Goal: Transaction & Acquisition: Purchase product/service

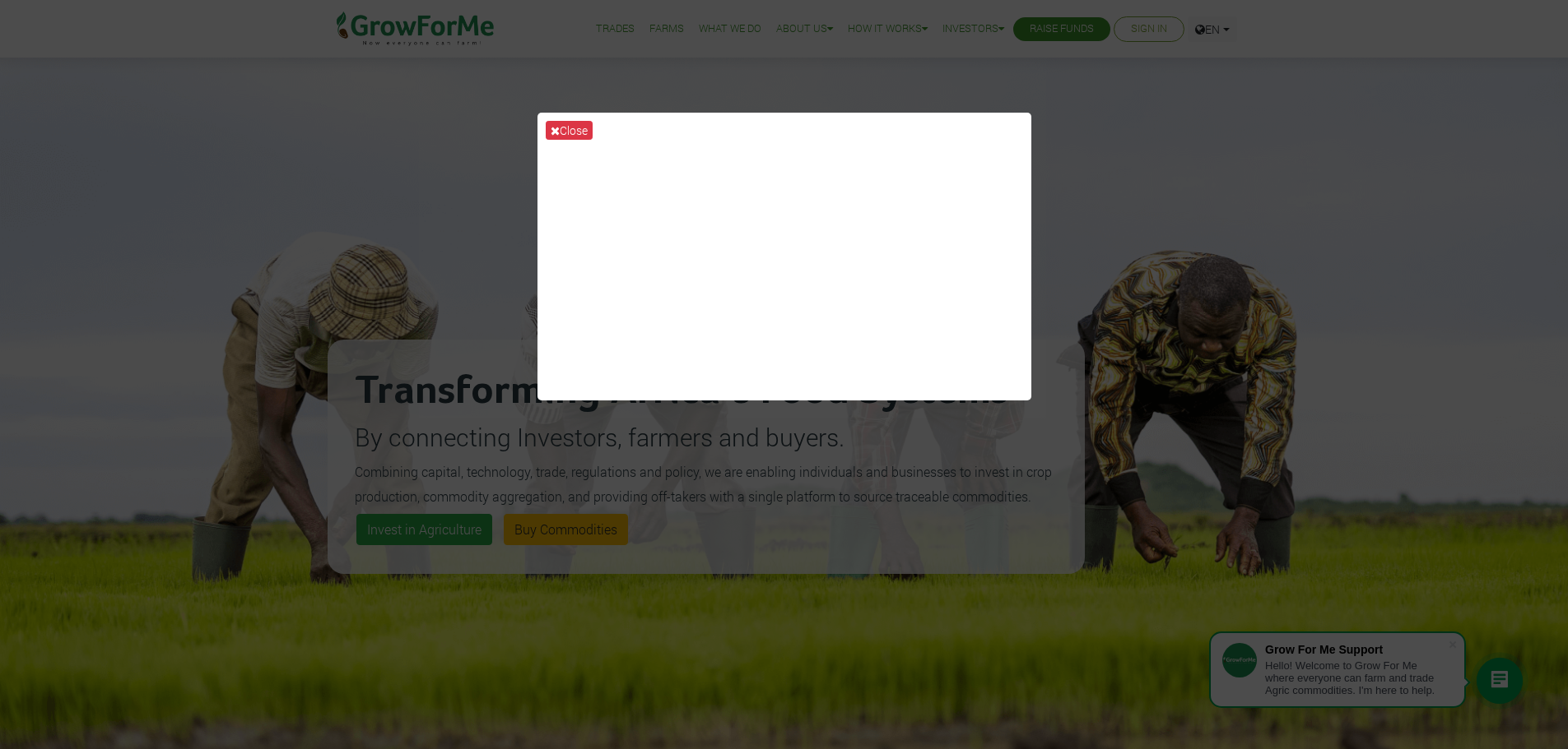
click at [1253, 169] on div "Close" at bounding box center [784, 374] width 1568 height 749
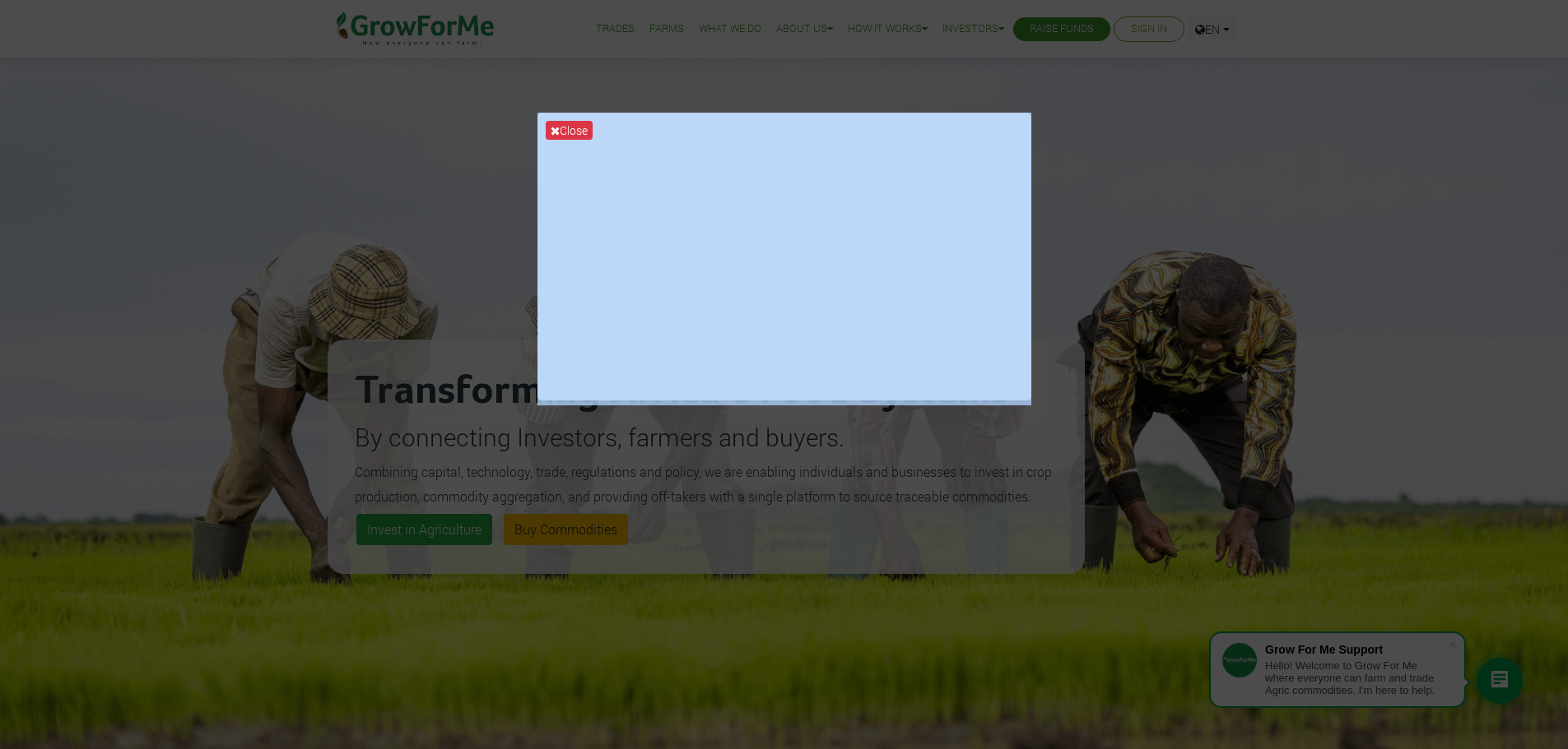
click at [403, 527] on div "Close" at bounding box center [784, 374] width 1568 height 749
click at [1092, 157] on div "Close" at bounding box center [784, 374] width 1568 height 749
click at [567, 132] on button "Close" at bounding box center [569, 130] width 47 height 19
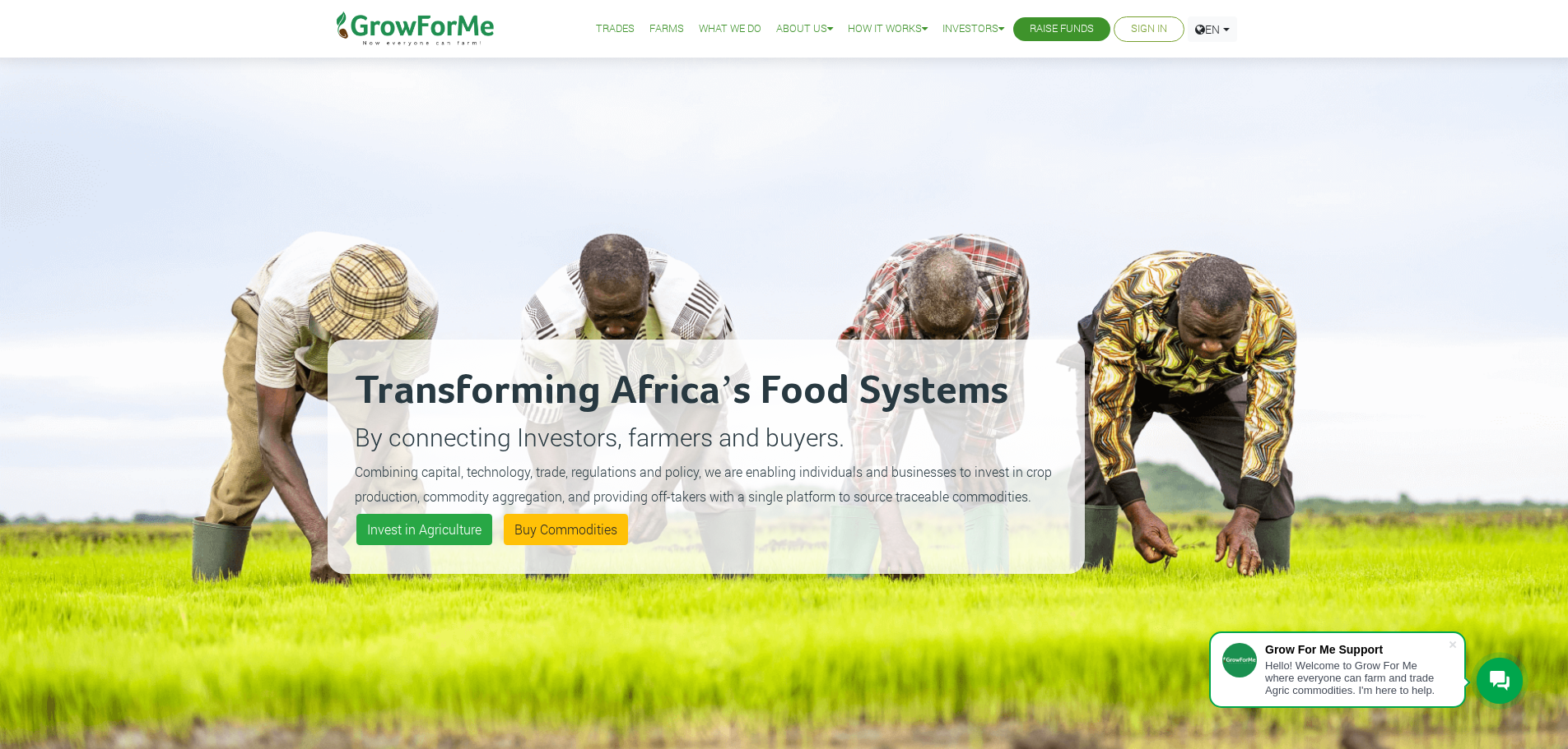
click at [567, 132] on div "Transforming Africa’s Food Systems By connecting Investors, farmers and buyers.…" at bounding box center [705, 456] width 757 height 749
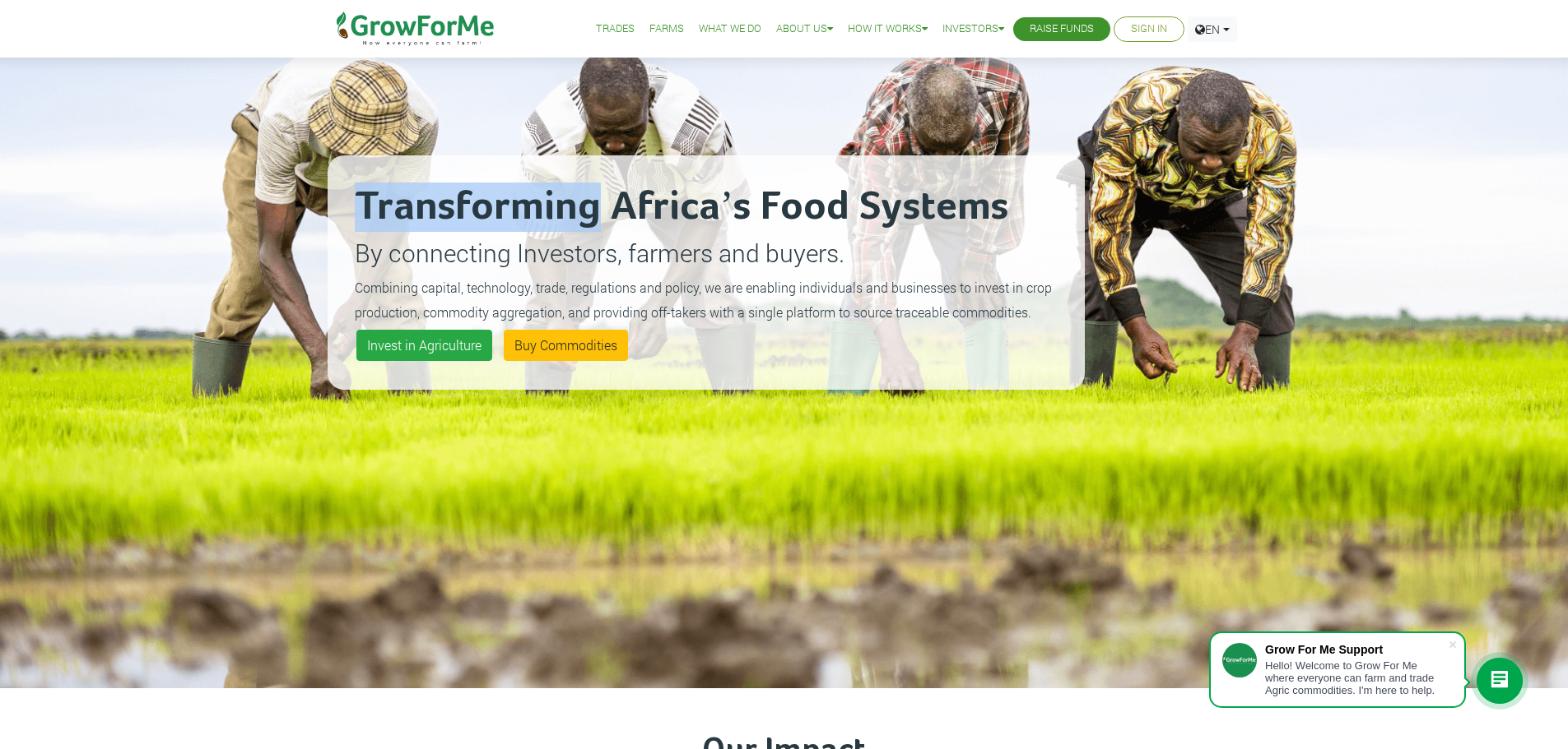
scroll to position [165, 0]
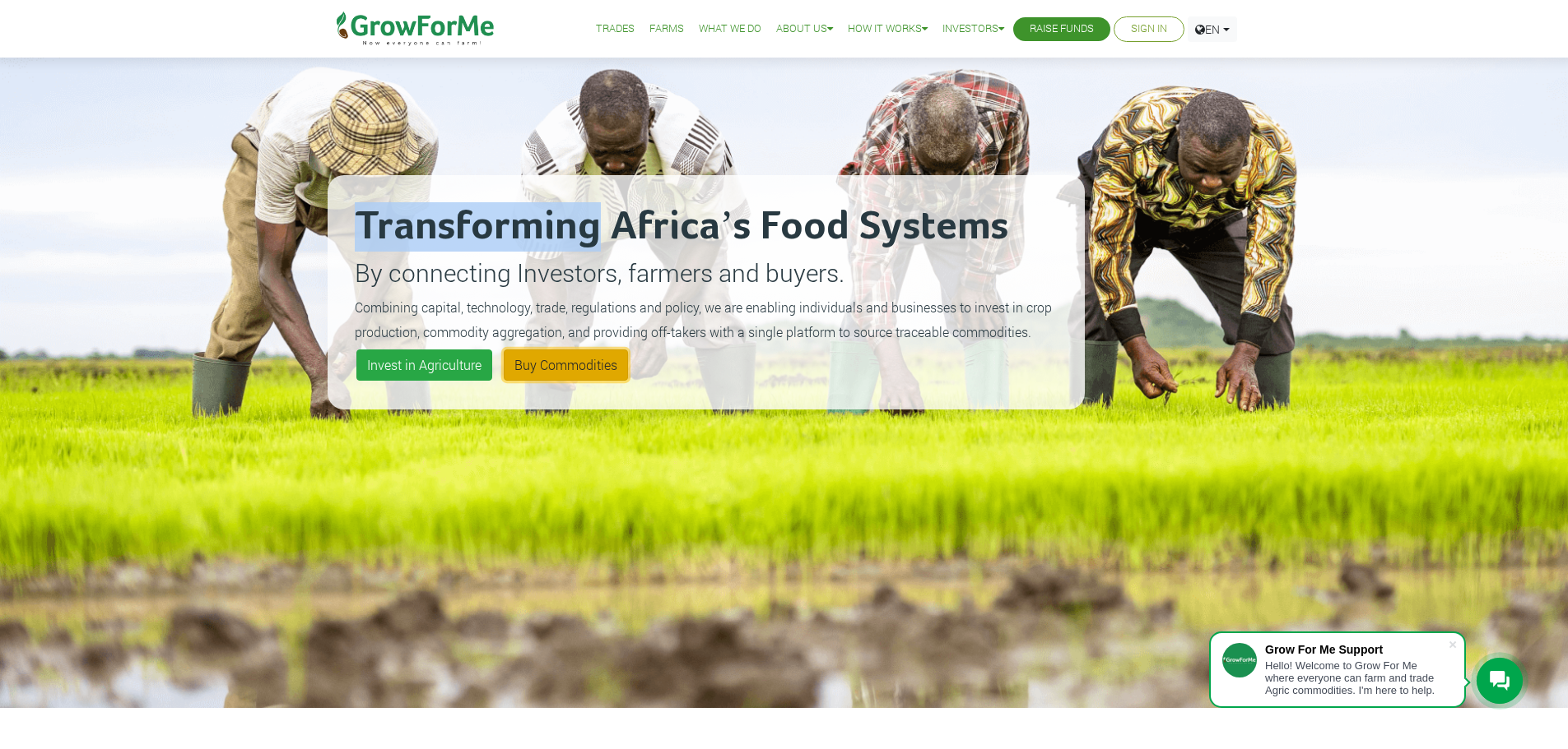
click at [594, 367] on link "Buy Commodities" at bounding box center [566, 365] width 125 height 32
click at [446, 364] on link "Invest in Agriculture" at bounding box center [424, 365] width 136 height 32
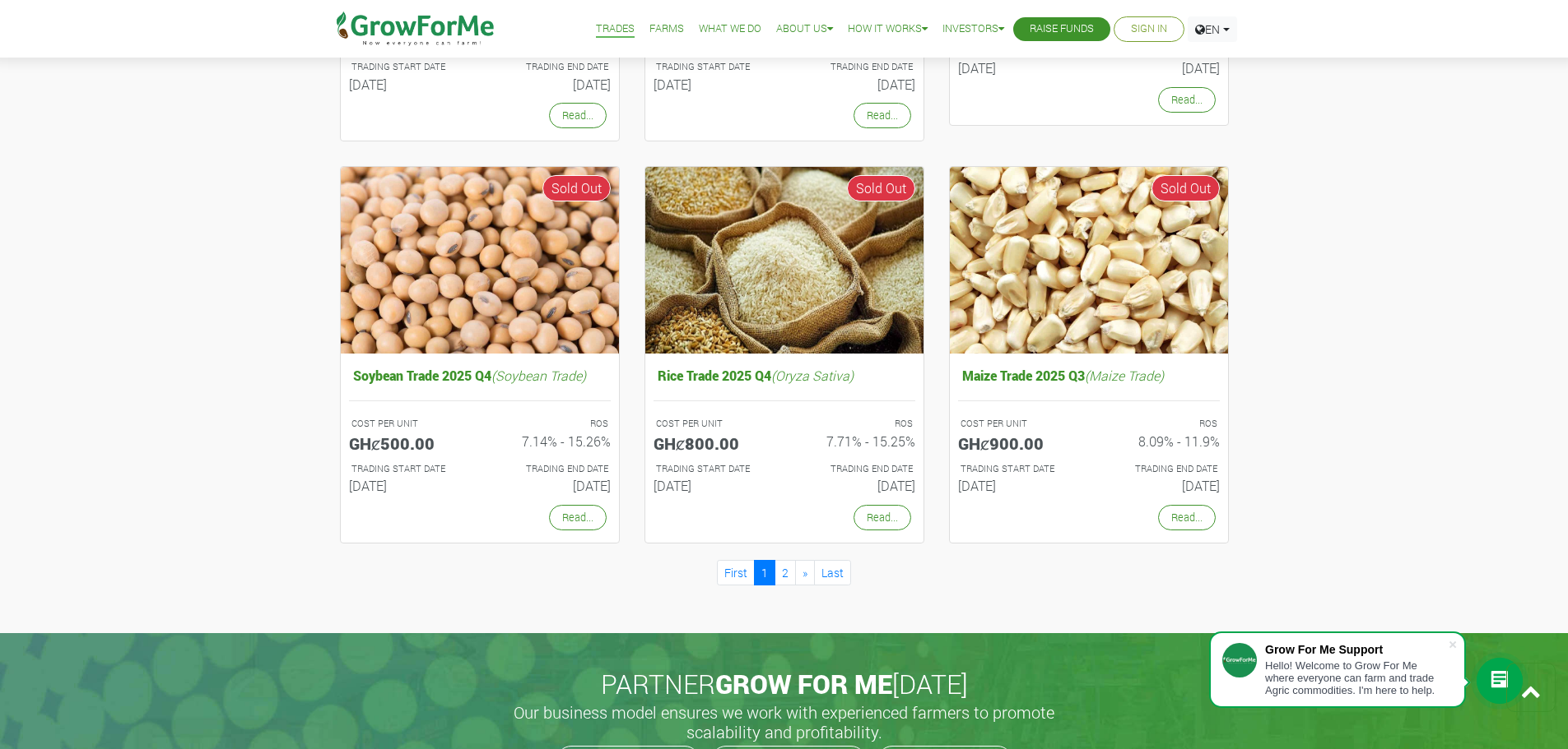
scroll to position [1398, 0]
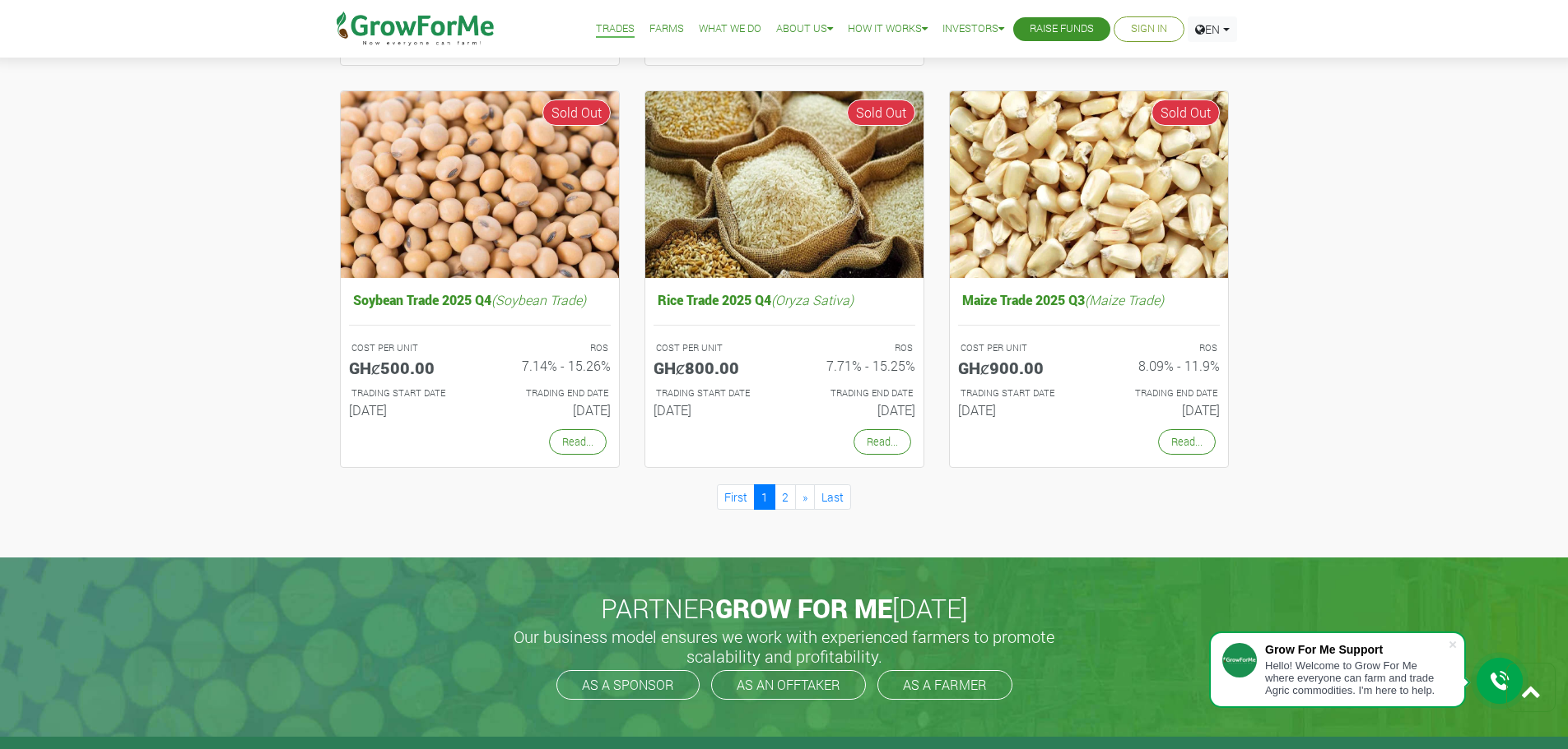
drag, startPoint x: 1390, startPoint y: 227, endPoint x: 1504, endPoint y: 166, distance: 129.3
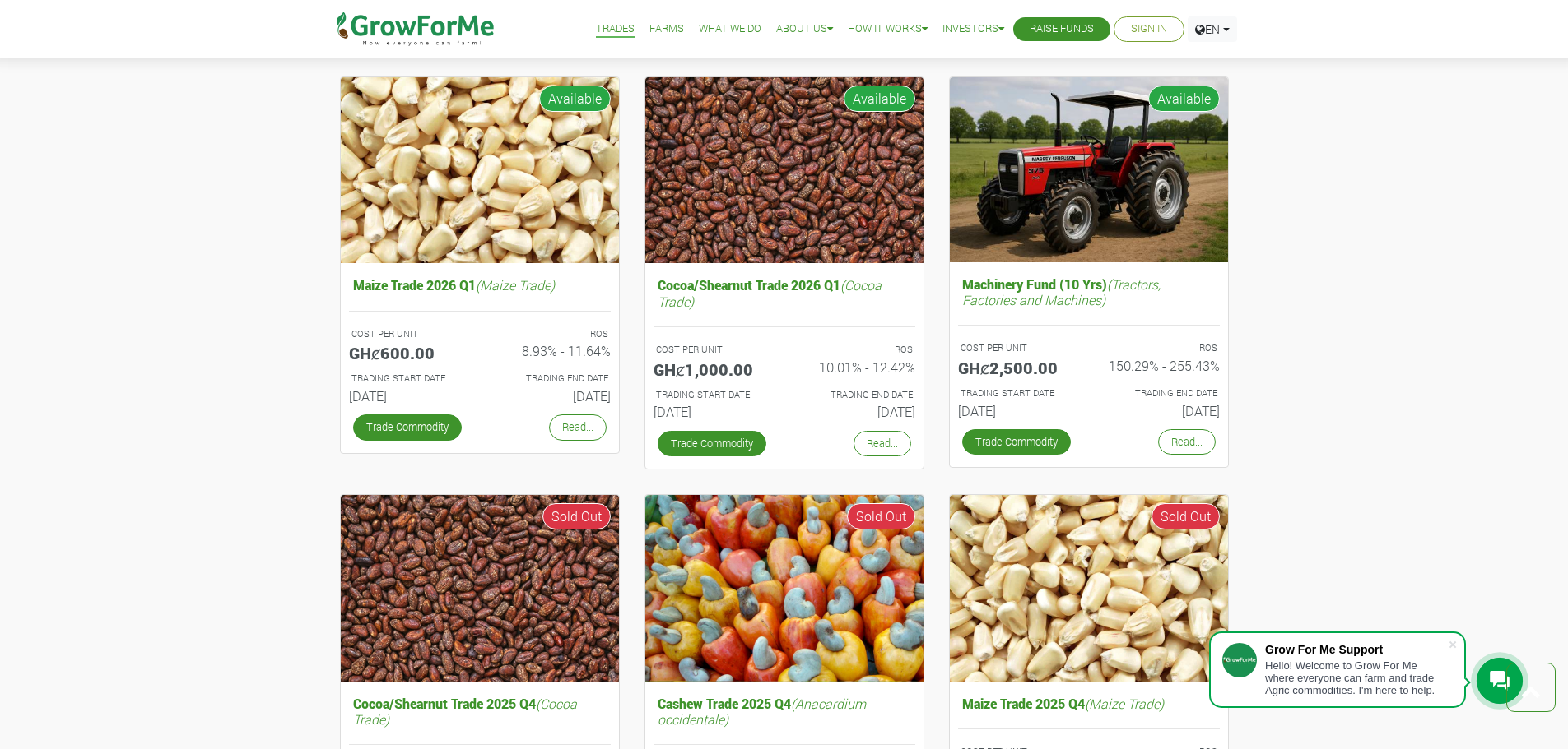
scroll to position [329, 0]
